Goal: Task Accomplishment & Management: Complete application form

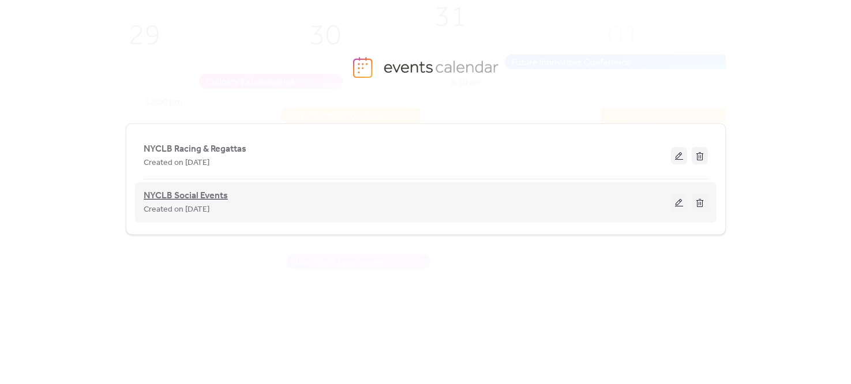
click at [192, 192] on span "NYCLB Social Events" at bounding box center [186, 196] width 84 height 14
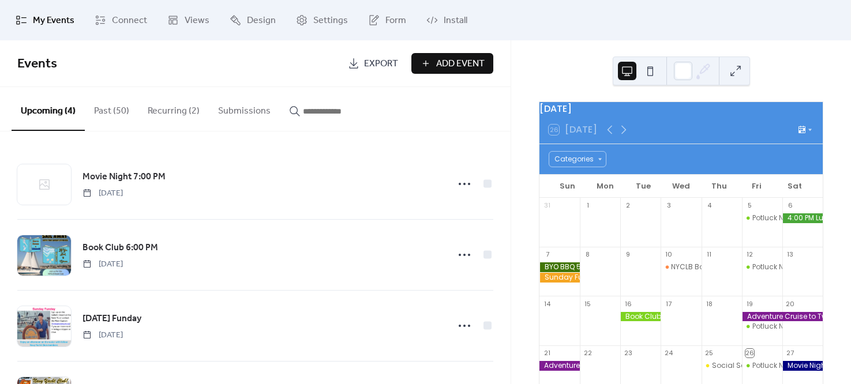
click at [448, 62] on span "Add Event" at bounding box center [460, 64] width 48 height 14
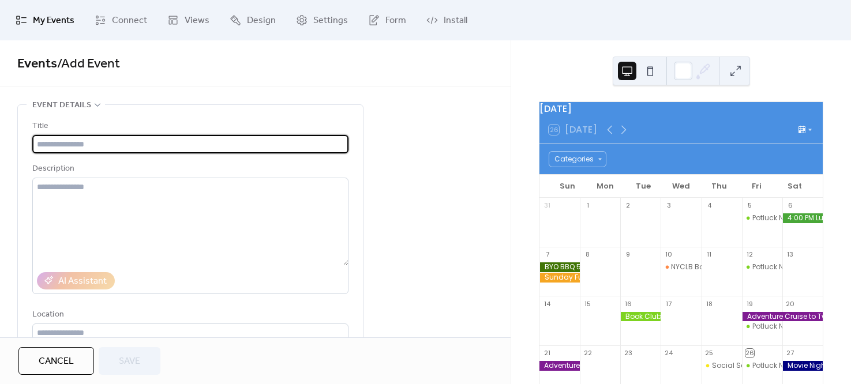
click at [184, 142] on input "text" at bounding box center [190, 144] width 316 height 18
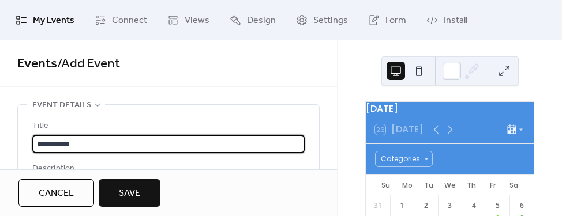
type input "**********"
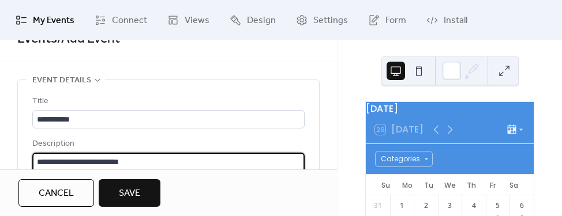
scroll to position [39, 0]
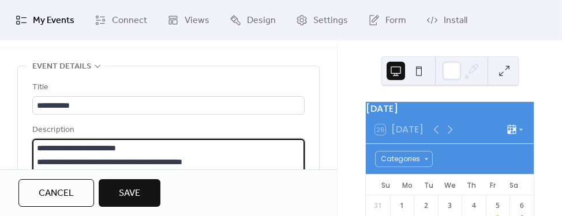
click at [151, 150] on textarea "**********" at bounding box center [166, 183] width 269 height 88
click at [294, 155] on textarea "**********" at bounding box center [166, 183] width 269 height 88
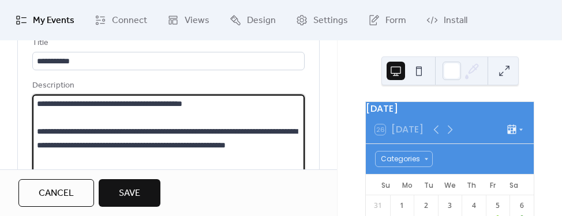
scroll to position [167, 0]
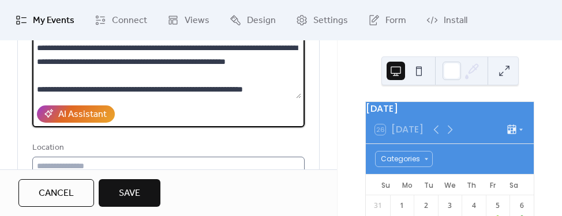
type textarea "**********"
click at [177, 164] on input "text" at bounding box center [168, 166] width 272 height 18
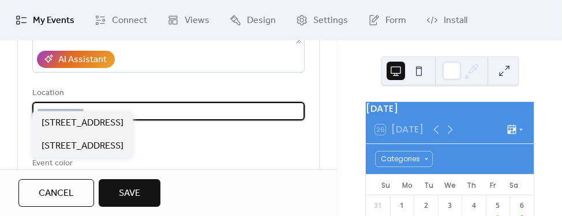
scroll to position [250, 0]
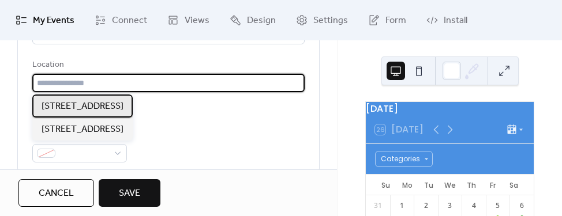
click at [123, 102] on span "[STREET_ADDRESS]" at bounding box center [83, 107] width 82 height 14
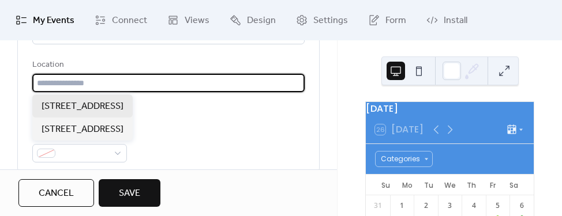
type input "**********"
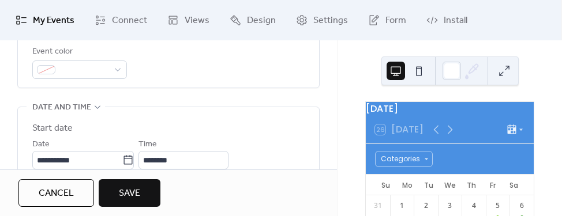
scroll to position [417, 0]
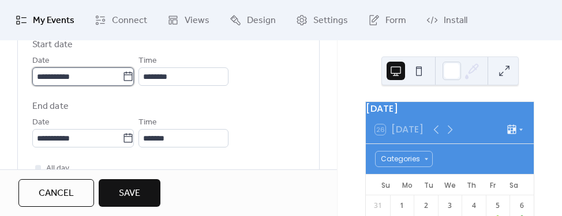
click at [92, 77] on input "**********" at bounding box center [77, 76] width 90 height 18
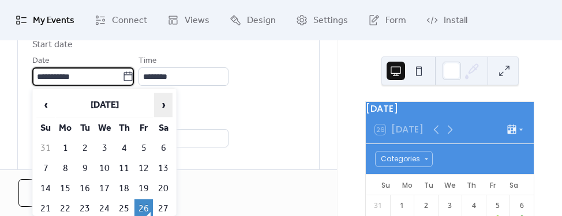
click at [165, 105] on span "›" at bounding box center [163, 104] width 17 height 23
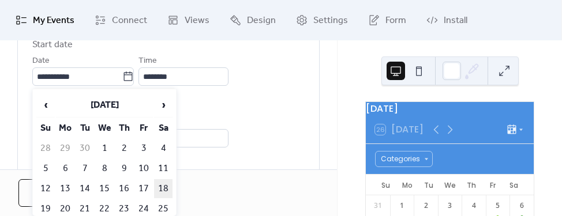
click at [163, 187] on td "18" at bounding box center [163, 188] width 18 height 19
type input "**********"
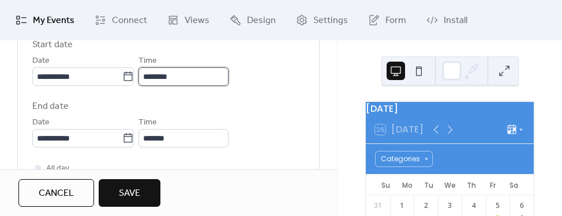
click at [185, 73] on input "********" at bounding box center [183, 76] width 90 height 18
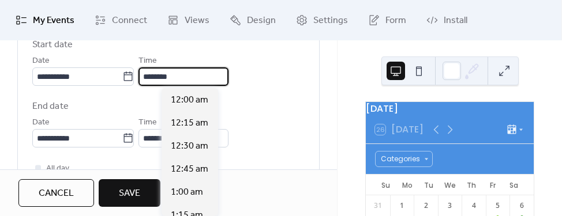
scroll to position [1108, 0]
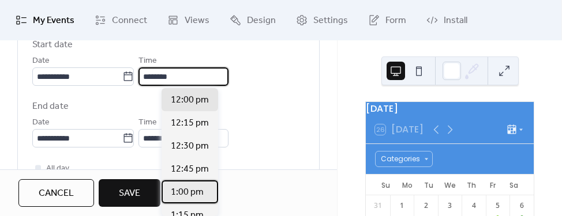
click at [190, 187] on span "1:00 pm" at bounding box center [187, 193] width 33 height 14
type input "*******"
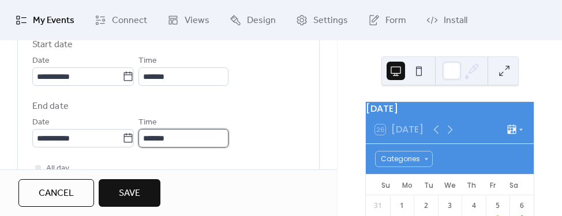
click at [185, 141] on input "*******" at bounding box center [183, 138] width 90 height 18
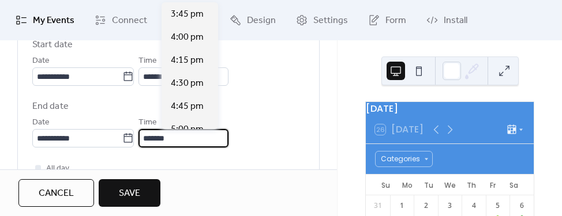
scroll to position [288, 0]
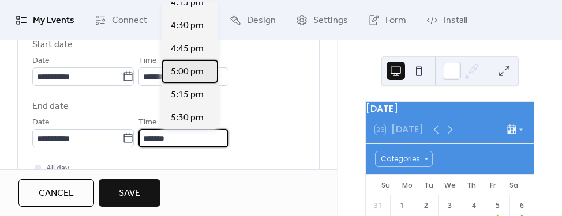
click at [185, 80] on div "5:00 pm" at bounding box center [190, 71] width 57 height 23
type input "*******"
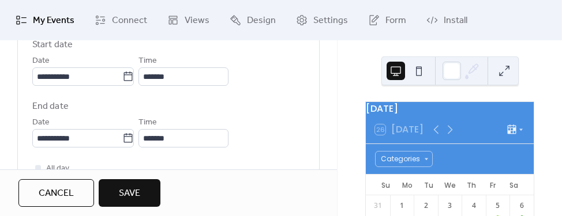
click at [337, 196] on div "**********" at bounding box center [168, 89] width 337 height 805
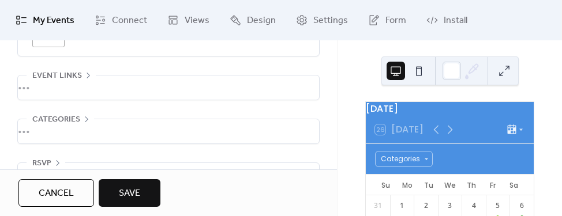
scroll to position [740, 0]
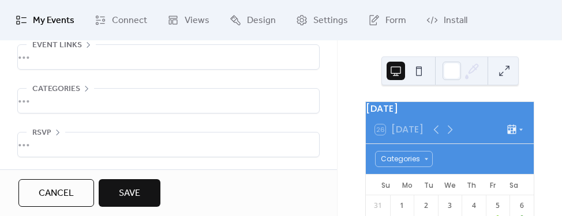
click at [48, 3] on icon at bounding box center [48, 0] width 18 height 18
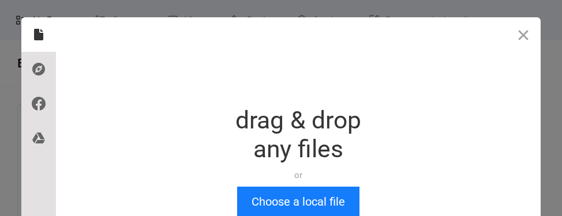
scroll to position [0, 0]
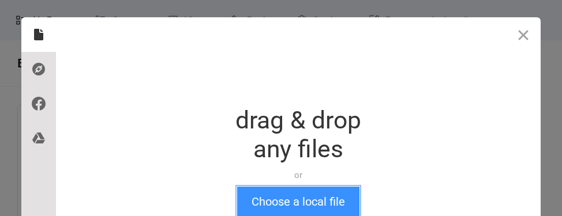
click at [293, 206] on button "Choose a local file" at bounding box center [298, 202] width 122 height 30
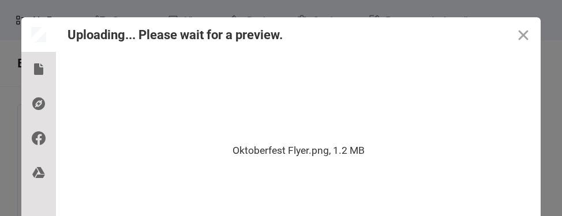
scroll to position [107, 0]
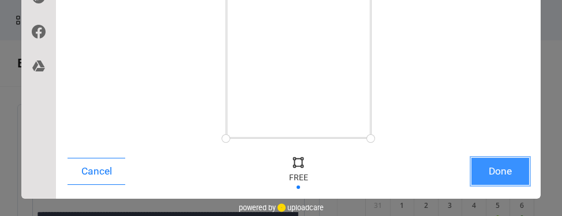
click at [491, 177] on button "Done" at bounding box center [500, 171] width 58 height 27
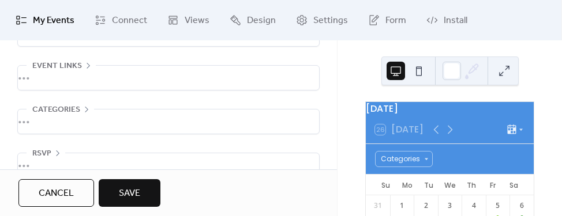
scroll to position [740, 0]
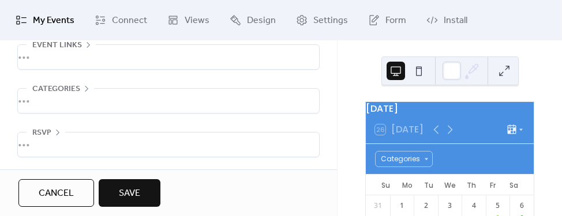
click at [76, 89] on div "•••" at bounding box center [168, 101] width 301 height 24
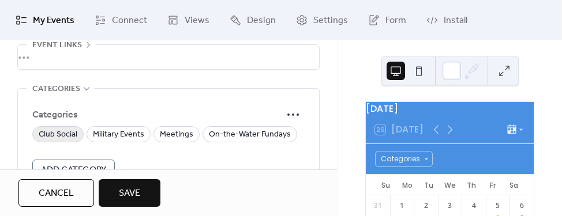
click at [68, 137] on span "Club Social" at bounding box center [58, 135] width 39 height 14
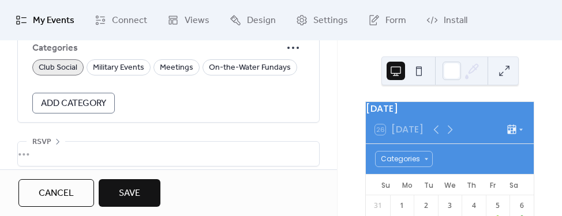
scroll to position [816, 0]
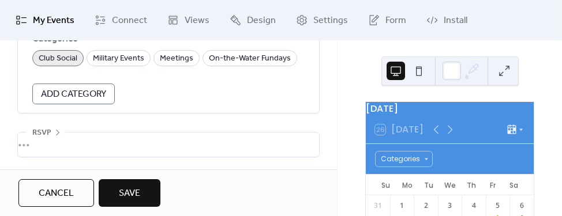
click at [58, 134] on div "•••" at bounding box center [168, 145] width 301 height 24
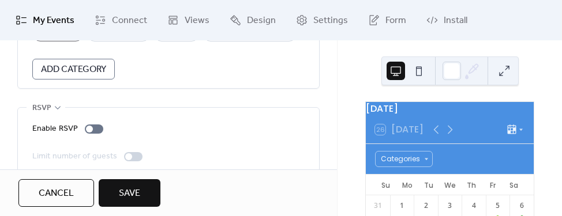
scroll to position [856, 0]
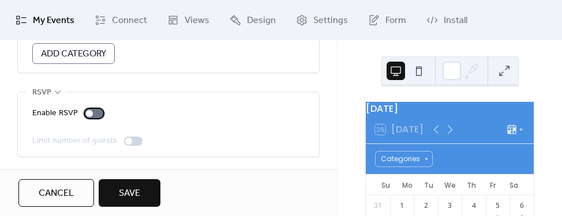
click at [90, 115] on div at bounding box center [89, 113] width 7 height 7
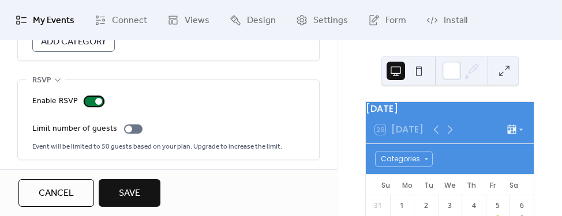
scroll to position [871, 0]
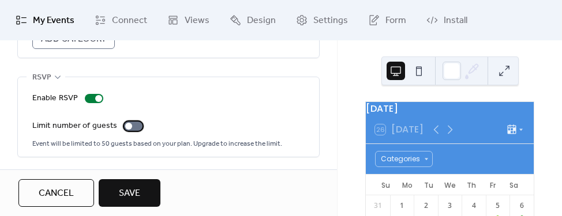
click at [128, 125] on div at bounding box center [128, 126] width 7 height 7
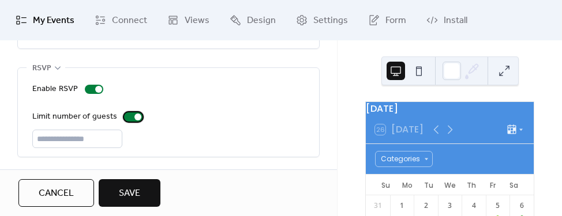
scroll to position [803, 0]
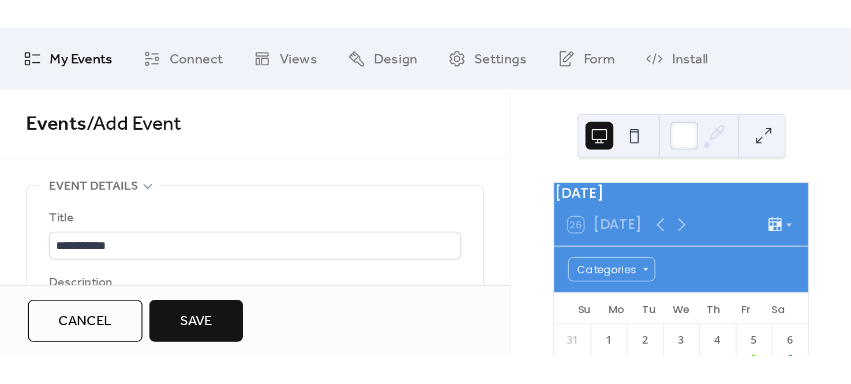
scroll to position [0, 0]
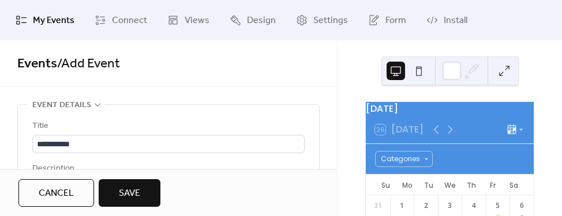
click at [141, 192] on button "Save" at bounding box center [130, 193] width 62 height 28
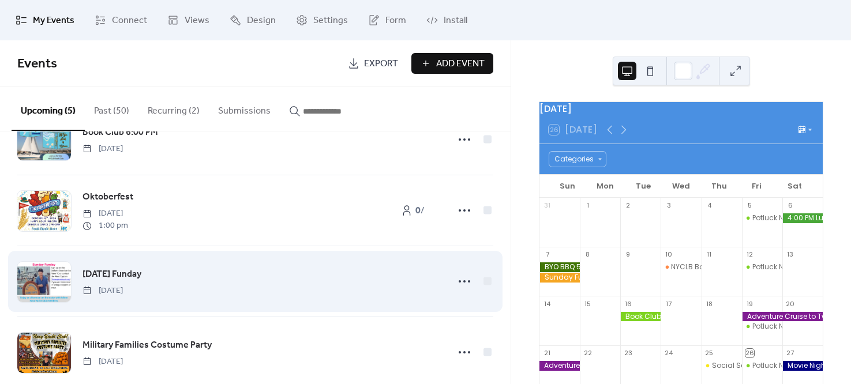
scroll to position [136, 0]
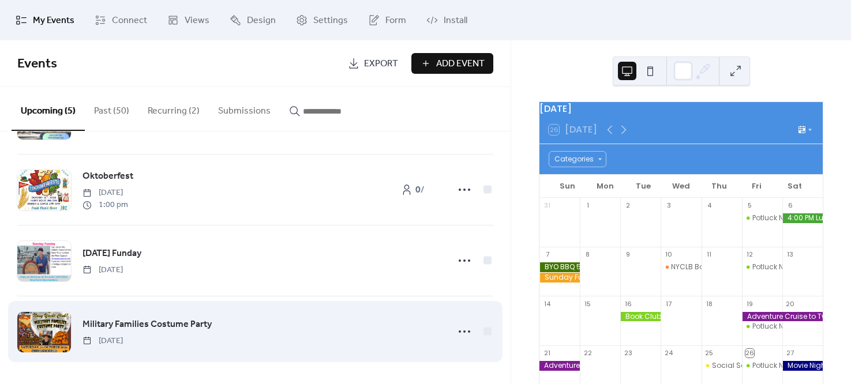
click at [308, 314] on div "Military Families Costume Party Saturday, October 25, 2025" at bounding box center [255, 332] width 476 height 70
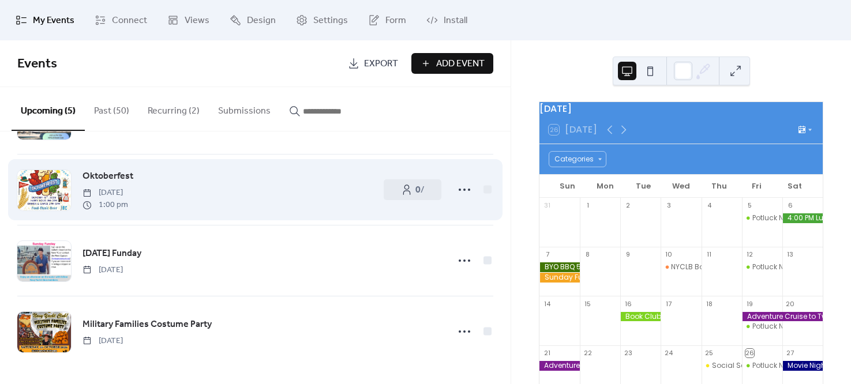
click at [273, 181] on div "Oktoberfest Saturday, October 18, 2025 1:00 pm" at bounding box center [227, 190] width 290 height 42
click at [463, 192] on icon at bounding box center [464, 190] width 18 height 18
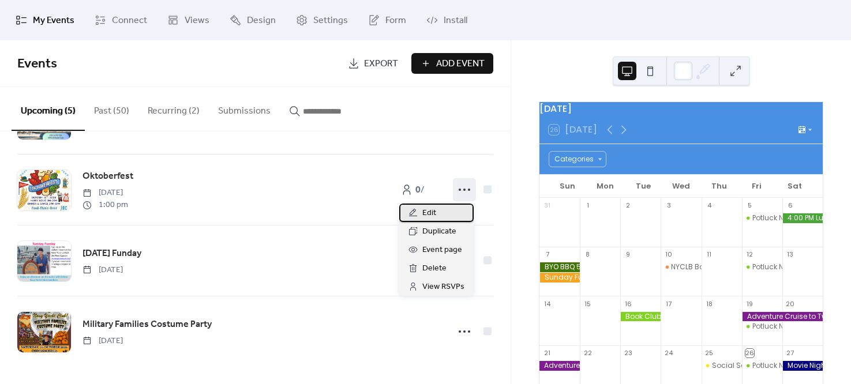
click at [441, 212] on div "Edit" at bounding box center [436, 213] width 74 height 18
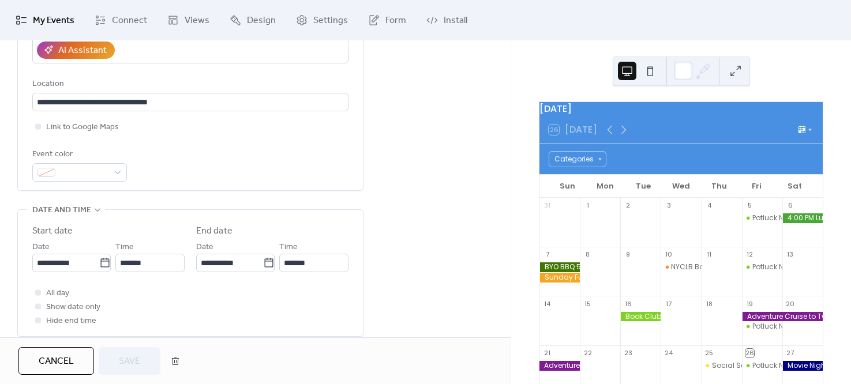
scroll to position [230, 0]
click at [112, 178] on div at bounding box center [79, 173] width 95 height 18
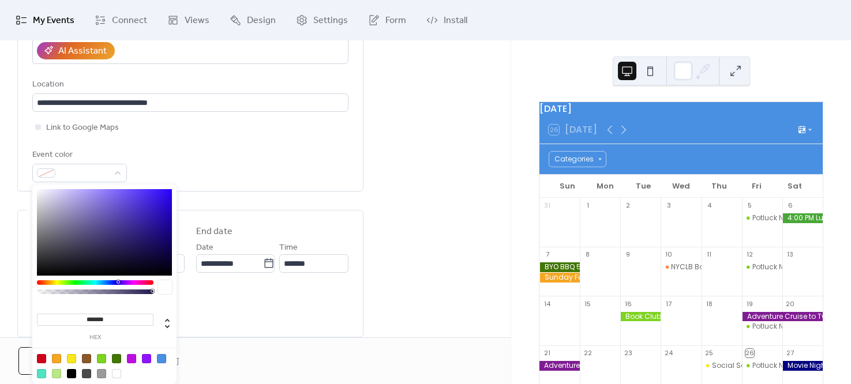
click at [111, 283] on div at bounding box center [95, 282] width 117 height 5
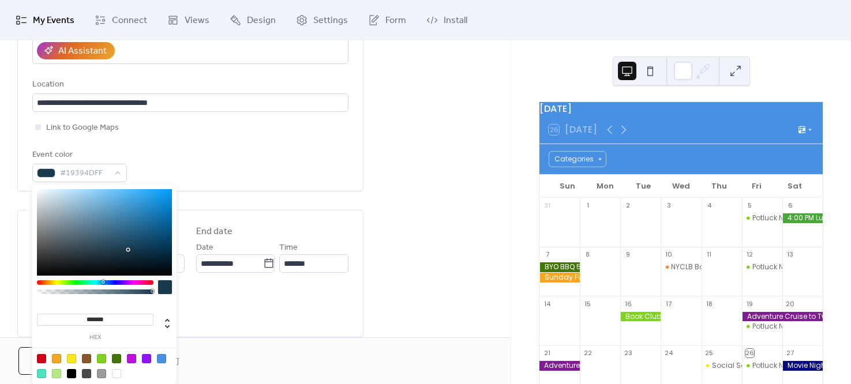
type input "*******"
drag, startPoint x: 111, startPoint y: 282, endPoint x: 102, endPoint y: 282, distance: 8.7
click at [101, 282] on div at bounding box center [102, 281] width 3 height 3
click at [465, 134] on div "**********" at bounding box center [255, 365] width 511 height 982
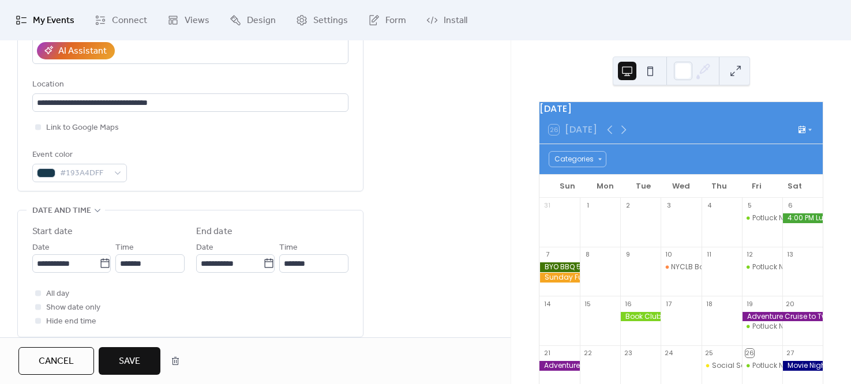
click at [136, 367] on span "Save" at bounding box center [129, 362] width 21 height 14
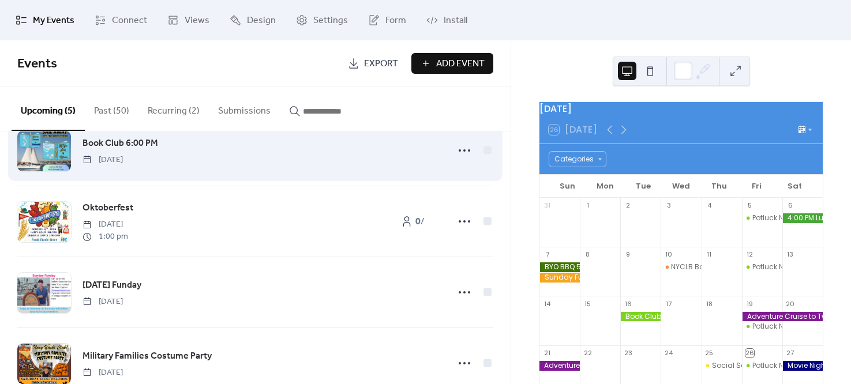
scroll to position [115, 0]
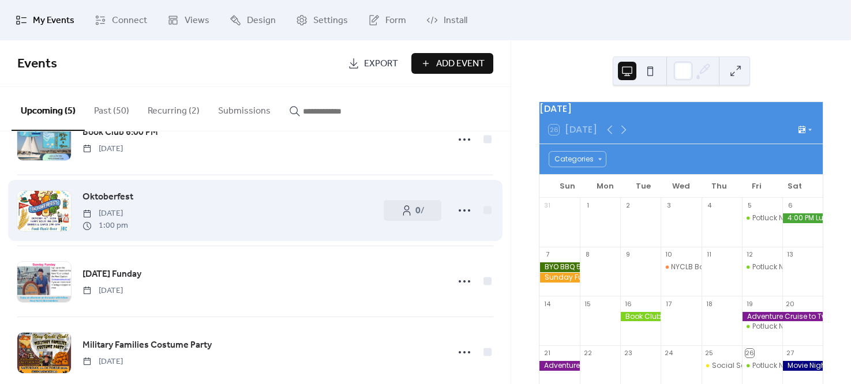
click at [235, 224] on div "Oktoberfest Saturday, October 18, 2025 1:00 pm" at bounding box center [227, 211] width 290 height 42
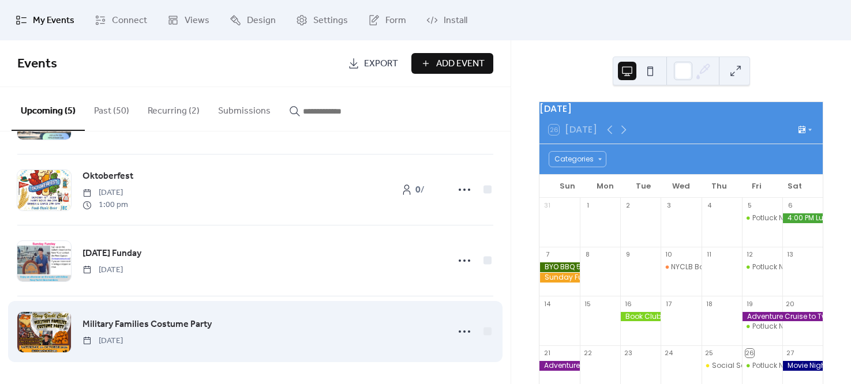
scroll to position [0, 0]
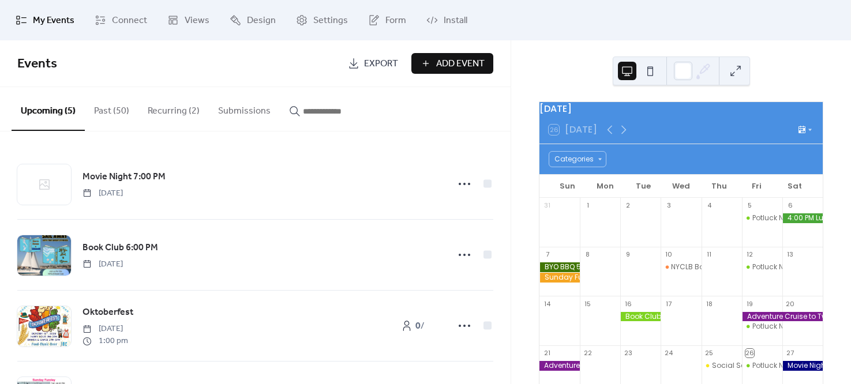
click at [106, 115] on button "Past (50)" at bounding box center [112, 108] width 54 height 43
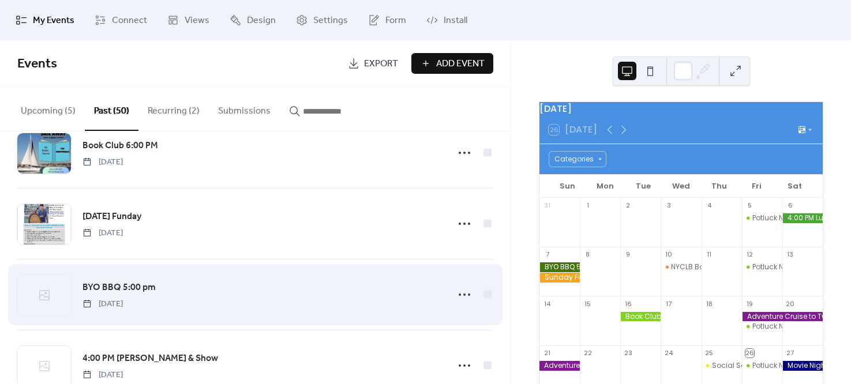
scroll to position [288, 0]
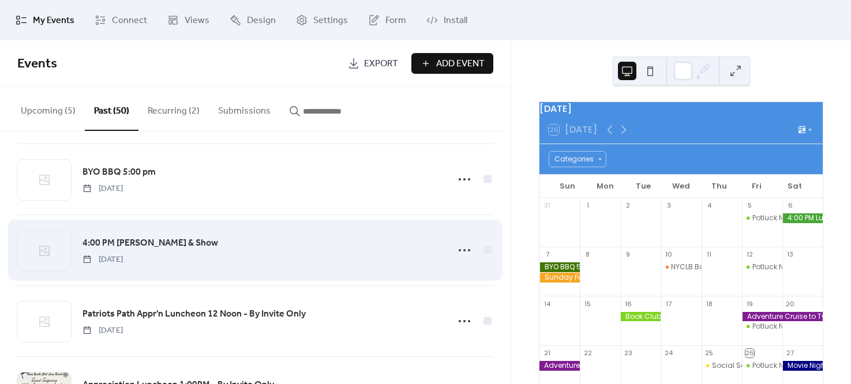
click at [243, 251] on div "4:00 PM Luau - Dinner & Show Saturday, September 6, 2025" at bounding box center [261, 250] width 359 height 29
click at [134, 239] on span "4:00 PM Luau - Dinner & Show" at bounding box center [150, 244] width 136 height 14
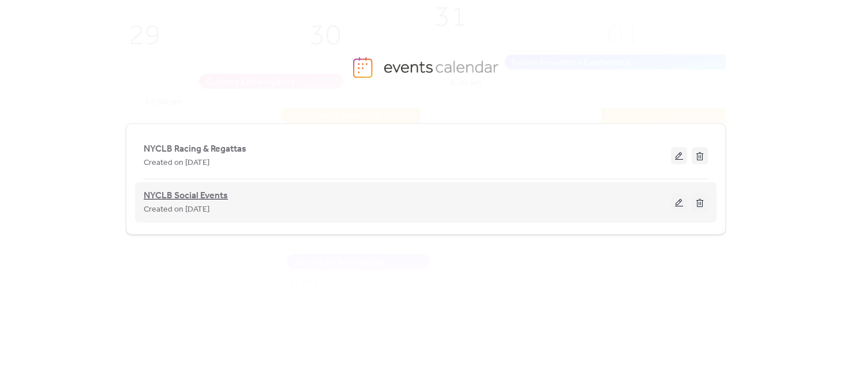
click at [187, 194] on span "NYCLB Social Events" at bounding box center [186, 196] width 84 height 14
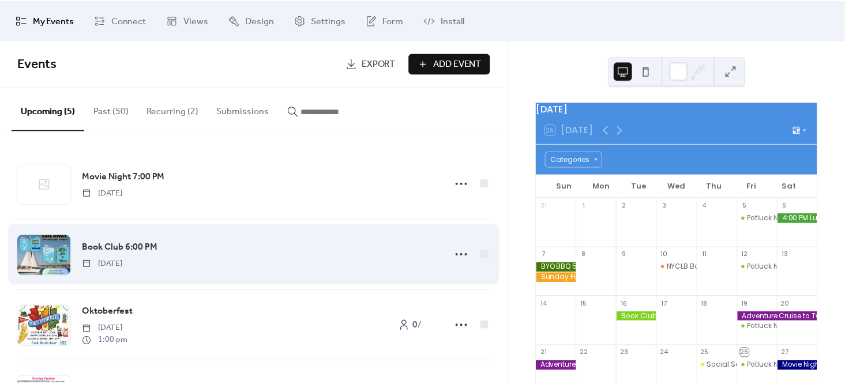
scroll to position [58, 0]
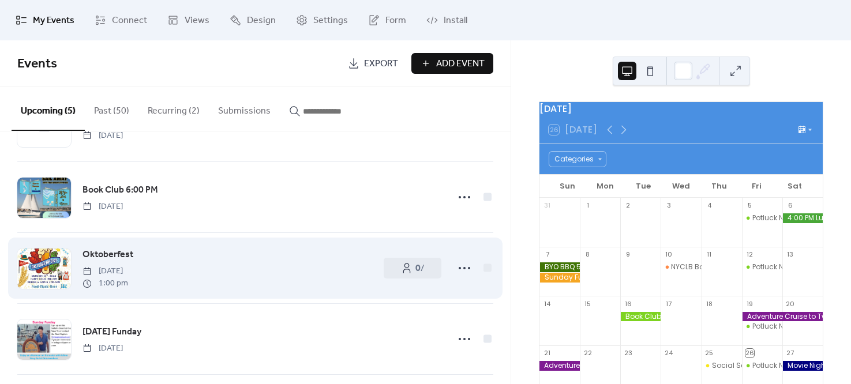
click at [218, 267] on div "Oktoberfest [DATE] 1:00 pm" at bounding box center [227, 268] width 290 height 42
click at [116, 255] on span "Oktoberfest" at bounding box center [107, 255] width 51 height 14
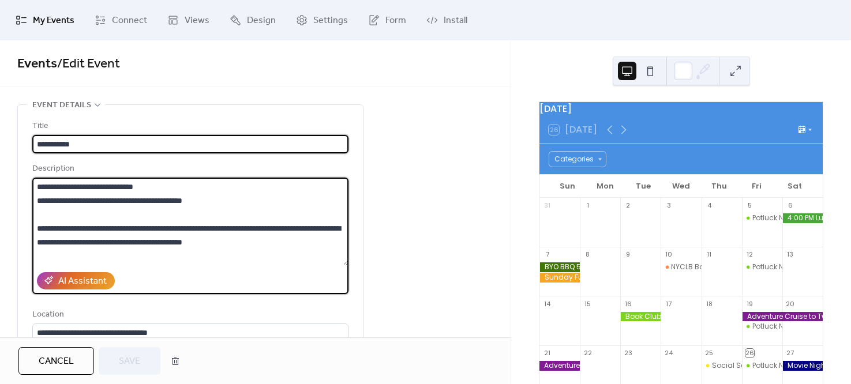
drag, startPoint x: 286, startPoint y: 249, endPoint x: 7, endPoint y: 186, distance: 285.1
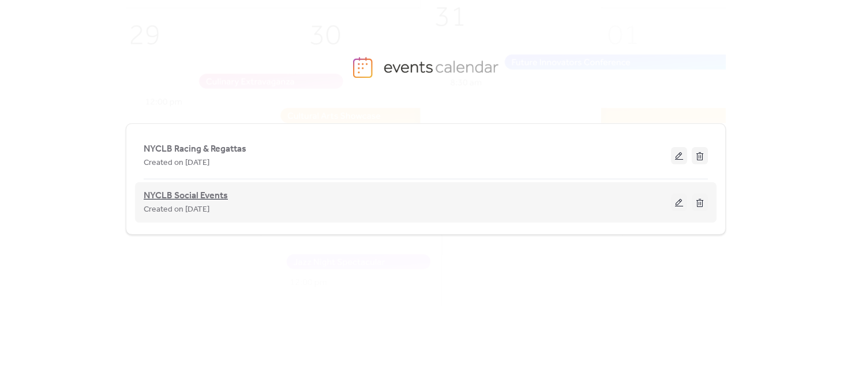
click at [210, 198] on span "NYCLB Social Events" at bounding box center [186, 196] width 84 height 14
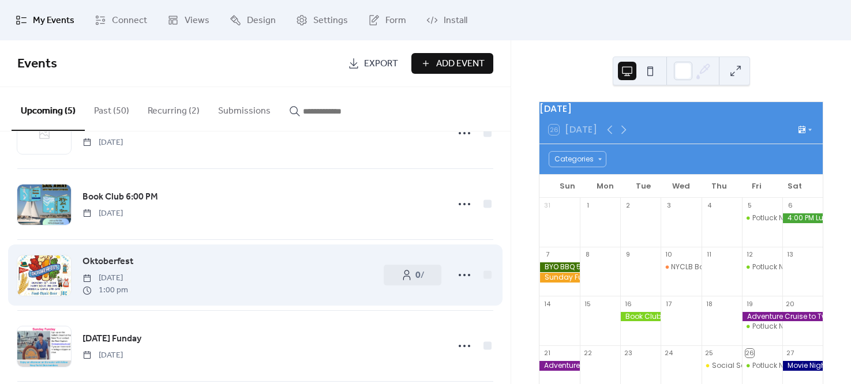
scroll to position [115, 0]
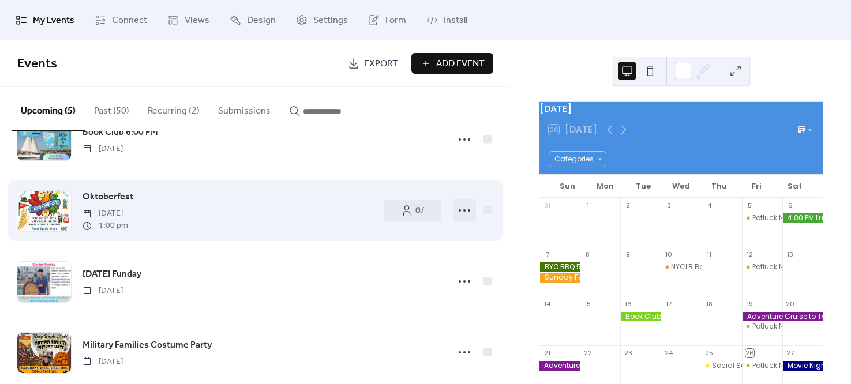
click at [457, 208] on icon at bounding box center [464, 210] width 18 height 18
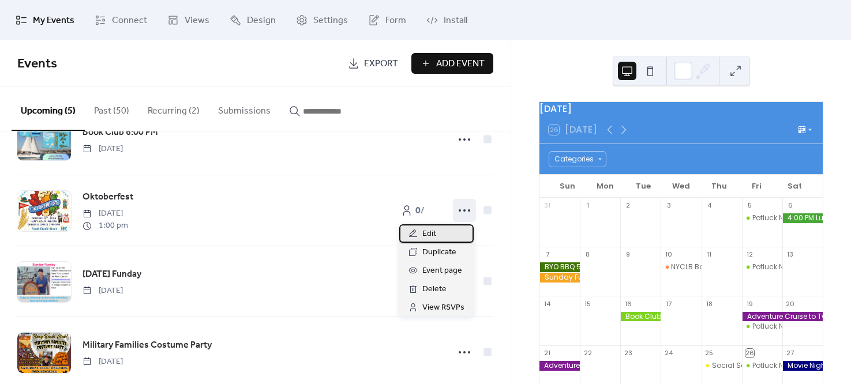
click at [448, 235] on div "Edit" at bounding box center [436, 233] width 74 height 18
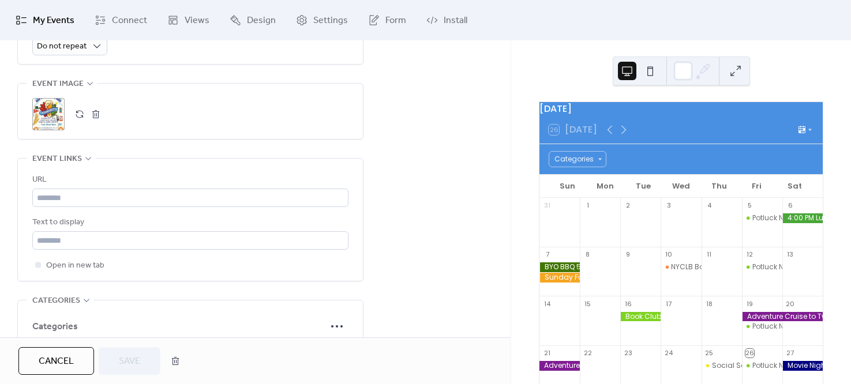
scroll to position [576, 0]
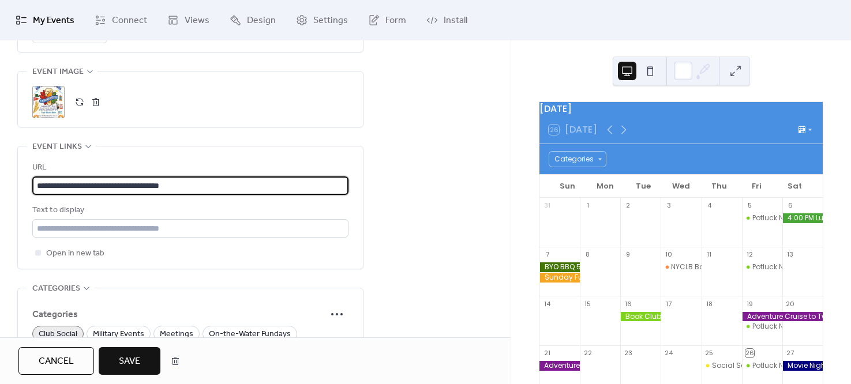
type input "**********"
click at [126, 360] on span "Save" at bounding box center [129, 362] width 21 height 14
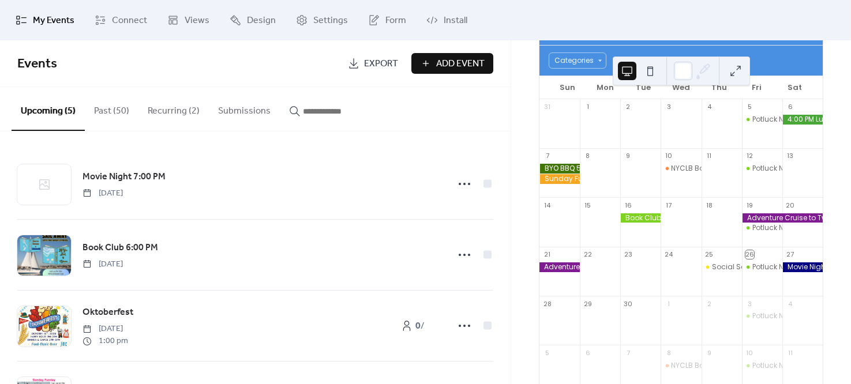
scroll to position [4, 0]
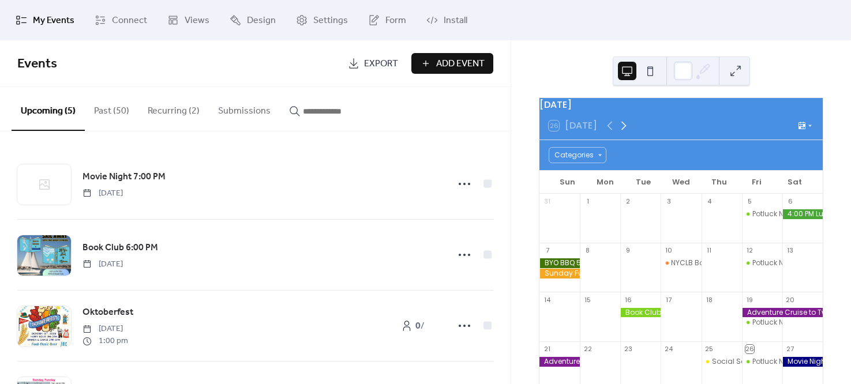
click at [623, 130] on icon at bounding box center [623, 126] width 5 height 9
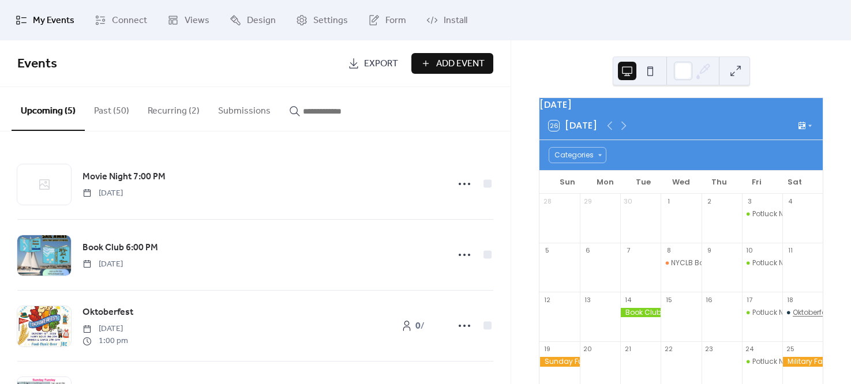
click at [793, 317] on div "Oktoberfest" at bounding box center [812, 313] width 39 height 10
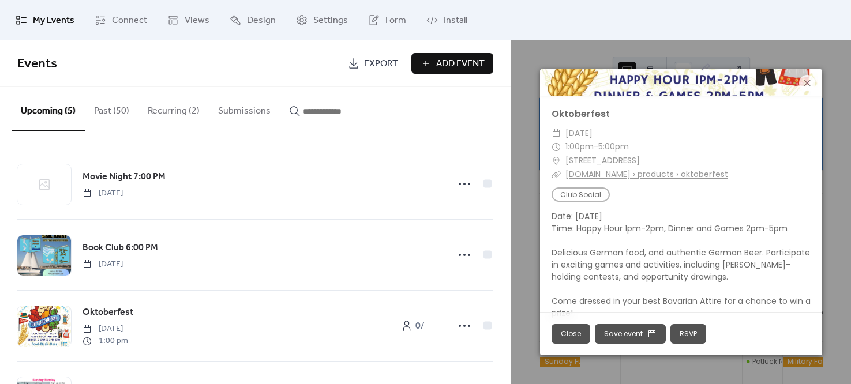
scroll to position [132, 0]
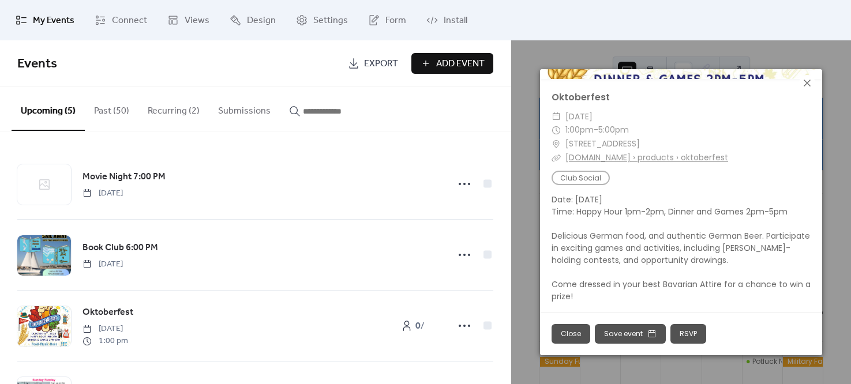
click at [806, 79] on icon at bounding box center [807, 83] width 14 height 14
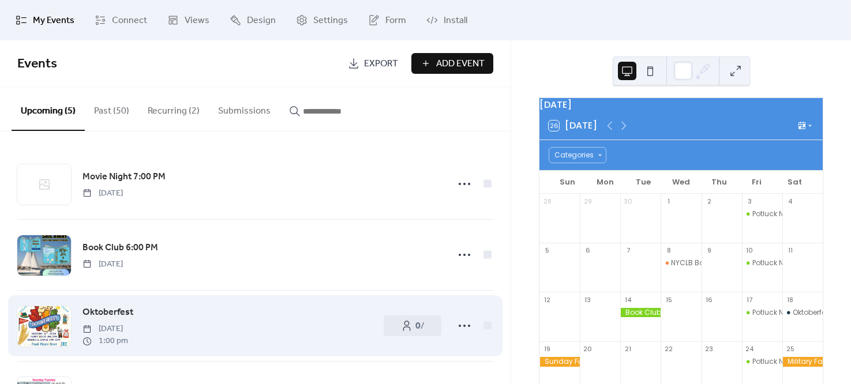
click at [114, 309] on span "Oktoberfest" at bounding box center [107, 313] width 51 height 14
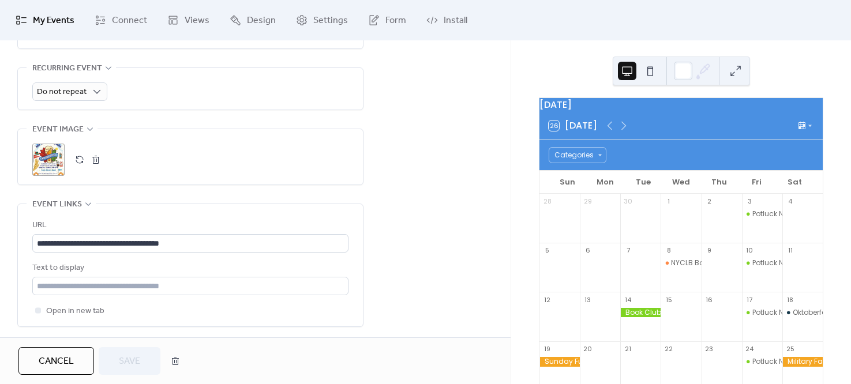
scroll to position [576, 0]
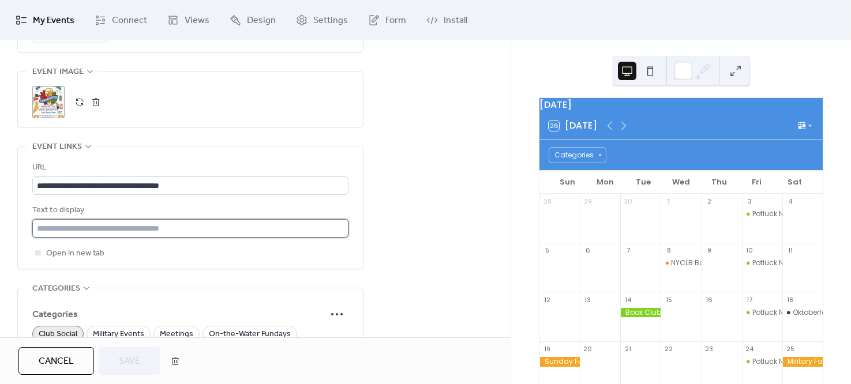
click at [180, 230] on input "text" at bounding box center [190, 228] width 316 height 18
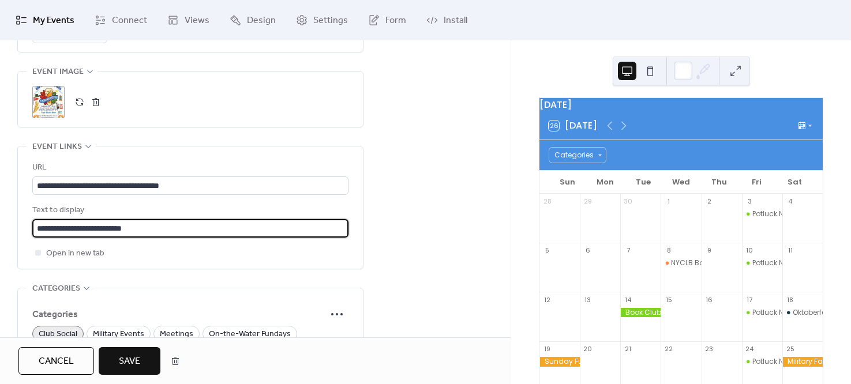
type input "**********"
click at [119, 358] on span "Save" at bounding box center [129, 362] width 21 height 14
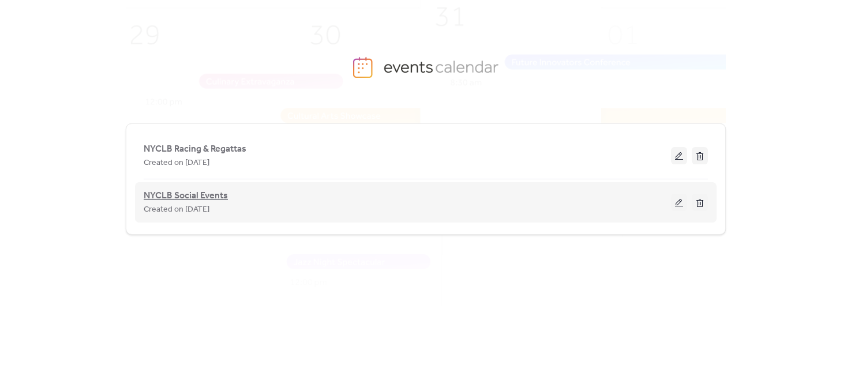
click at [222, 195] on span "NYCLB Social Events" at bounding box center [186, 196] width 84 height 14
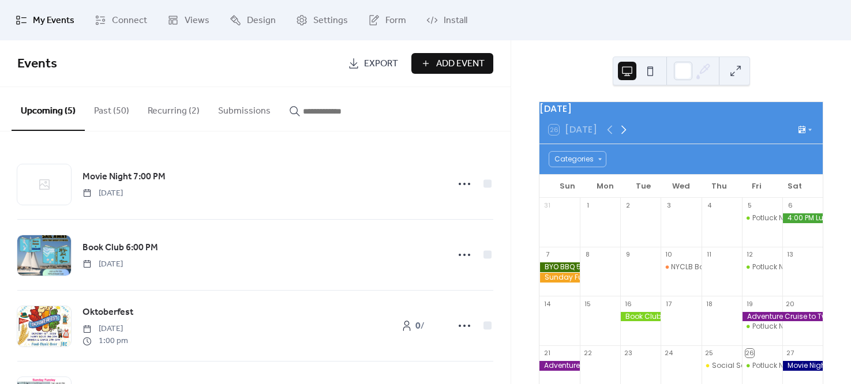
click at [620, 134] on icon at bounding box center [624, 130] width 14 height 14
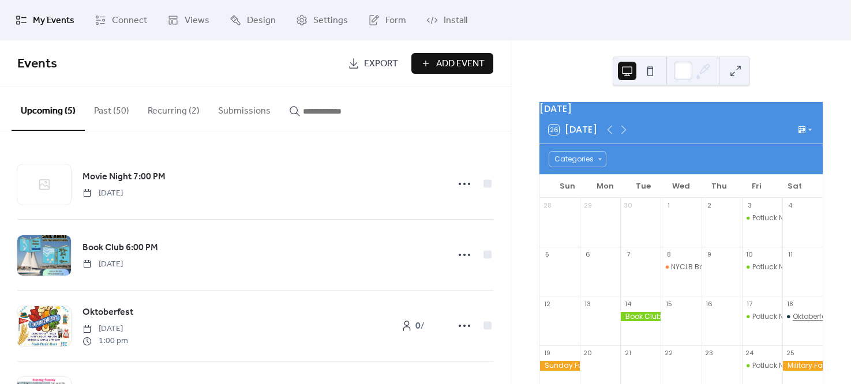
click at [796, 320] on div "Oktoberfest" at bounding box center [812, 317] width 39 height 10
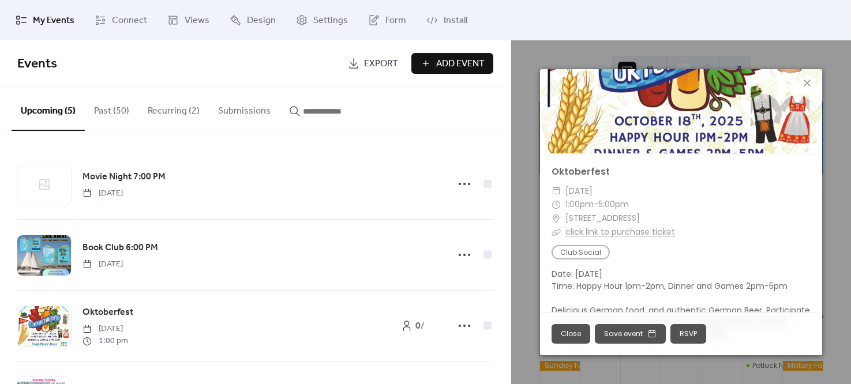
scroll to position [115, 0]
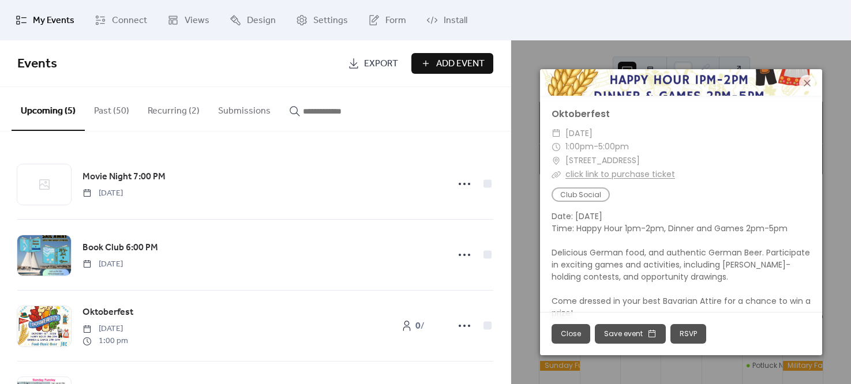
click at [659, 172] on link "click link to purchase ticket" at bounding box center [620, 174] width 110 height 12
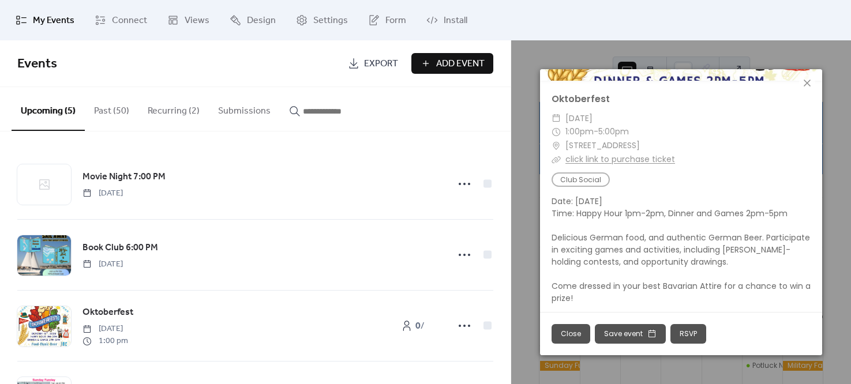
scroll to position [132, 0]
click at [573, 331] on button "Close" at bounding box center [570, 334] width 39 height 20
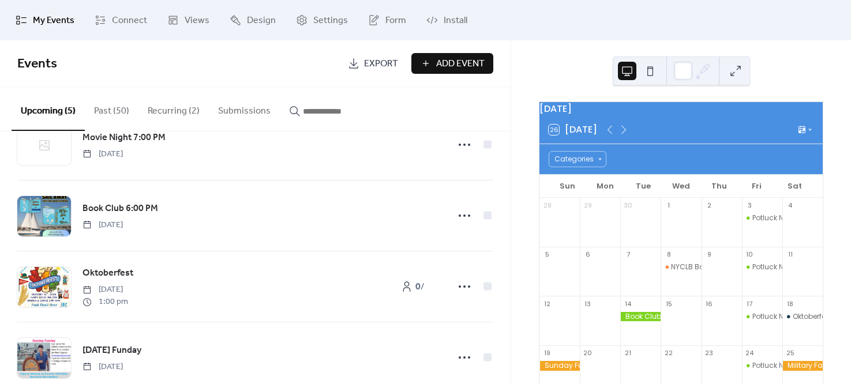
scroll to position [0, 0]
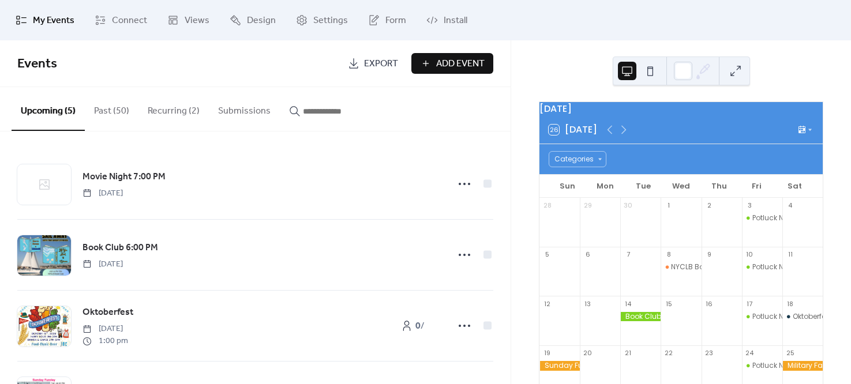
click at [112, 110] on button "Past (50)" at bounding box center [112, 108] width 54 height 43
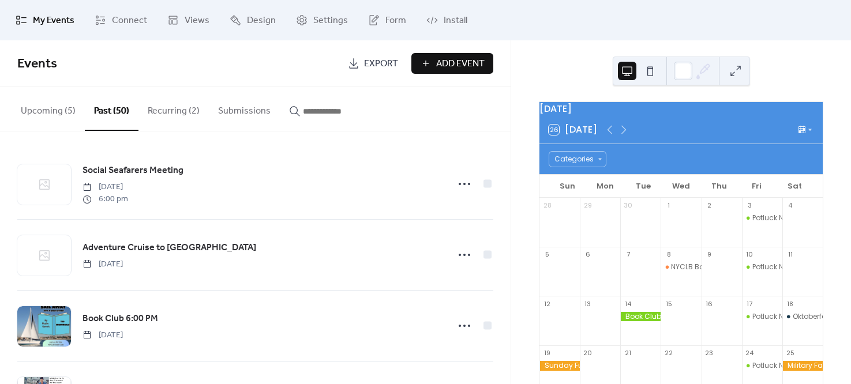
click at [58, 111] on button "Upcoming (5)" at bounding box center [48, 108] width 73 height 43
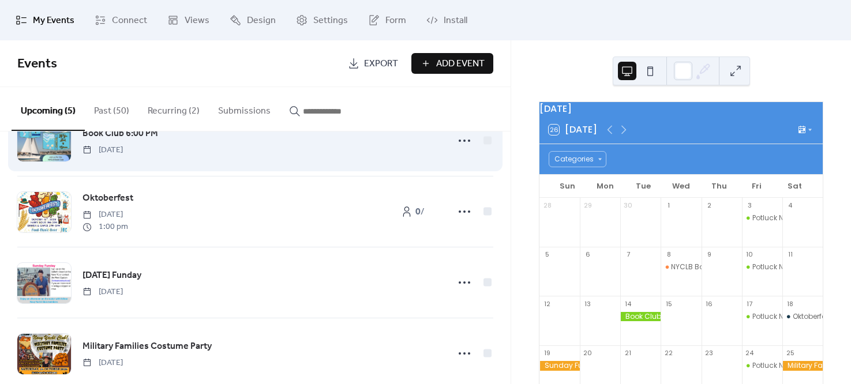
scroll to position [115, 0]
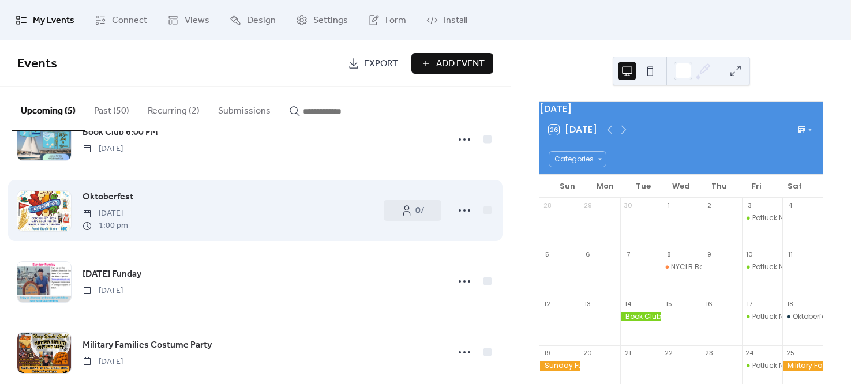
click at [113, 196] on span "Oktoberfest" at bounding box center [107, 197] width 51 height 14
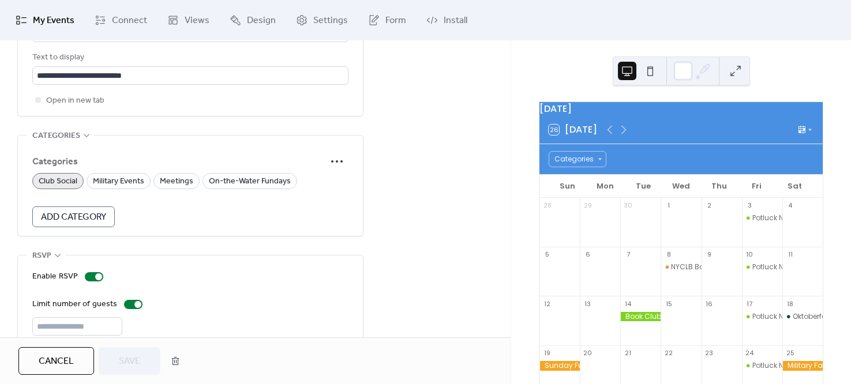
scroll to position [749, 0]
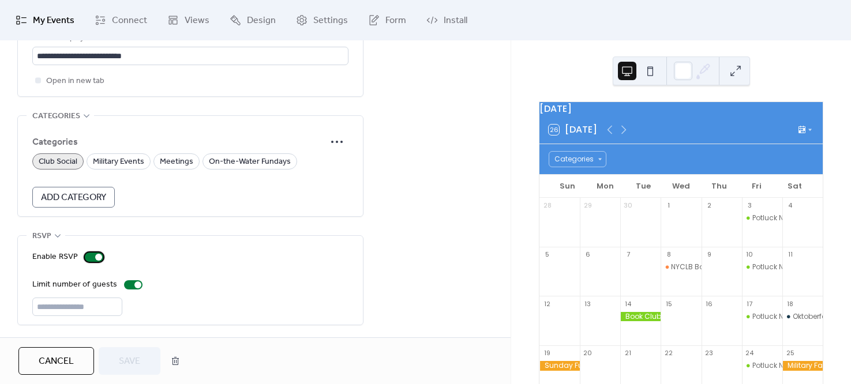
click at [96, 257] on div at bounding box center [98, 257] width 7 height 7
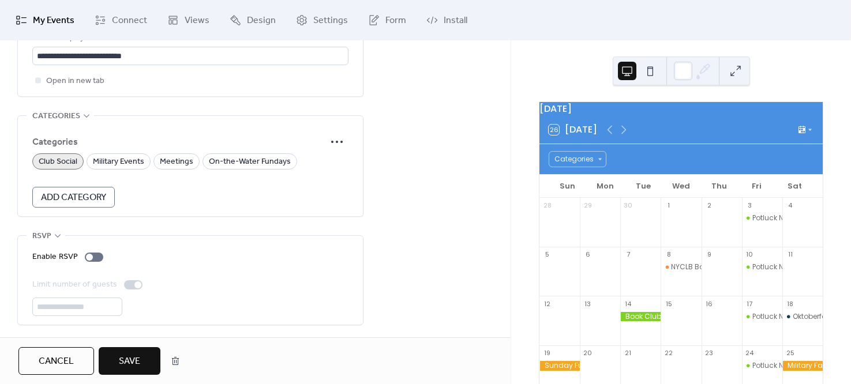
click at [123, 363] on span "Save" at bounding box center [129, 362] width 21 height 14
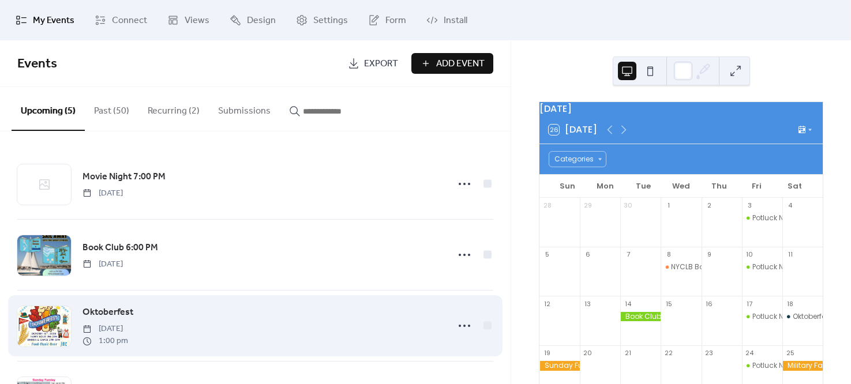
click at [310, 322] on div "Oktoberfest Saturday, October 18, 2025 1:00 pm" at bounding box center [261, 326] width 359 height 42
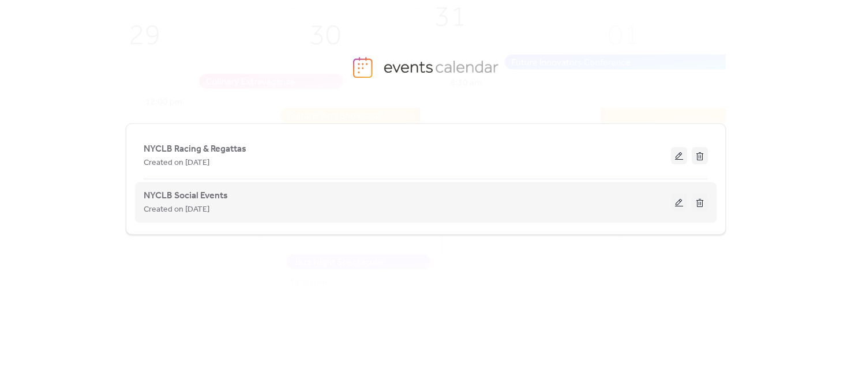
click at [204, 214] on span "Created on [DATE]" at bounding box center [177, 210] width 66 height 14
click at [211, 197] on span "NYCLB Social Events" at bounding box center [186, 196] width 84 height 14
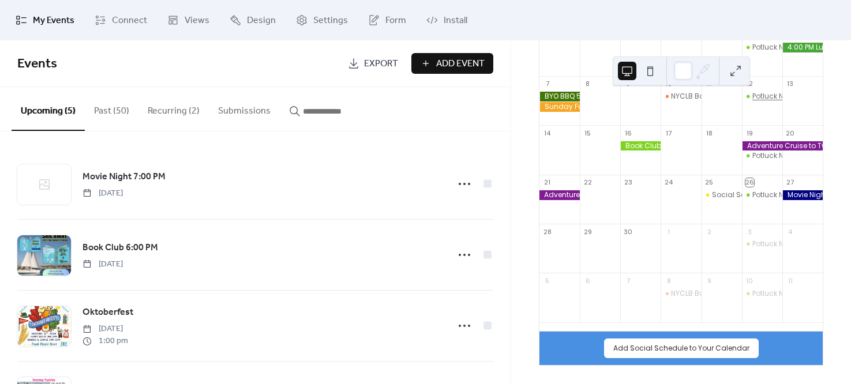
click at [756, 95] on div "Potluck Night (free event)" at bounding box center [795, 97] width 86 height 10
